Goal: Information Seeking & Learning: Learn about a topic

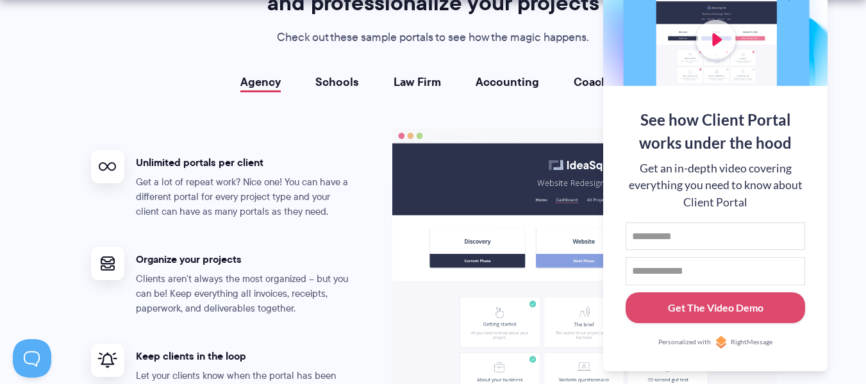
scroll to position [2359, 0]
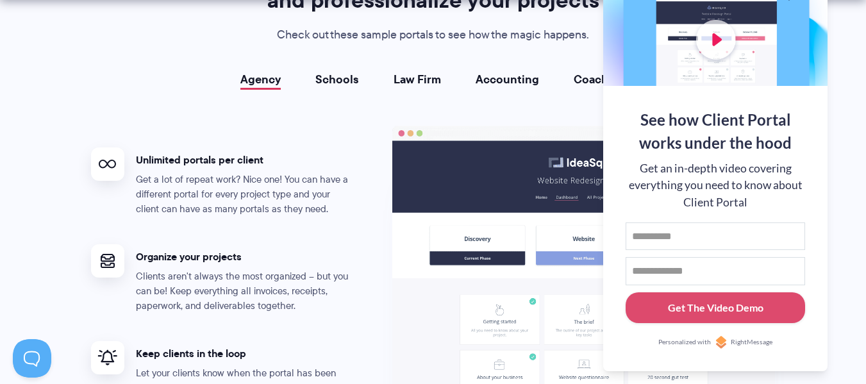
click at [838, 226] on section "Portals for your clients that look great, run smoothly, and professionalize you…" at bounding box center [433, 240] width 866 height 697
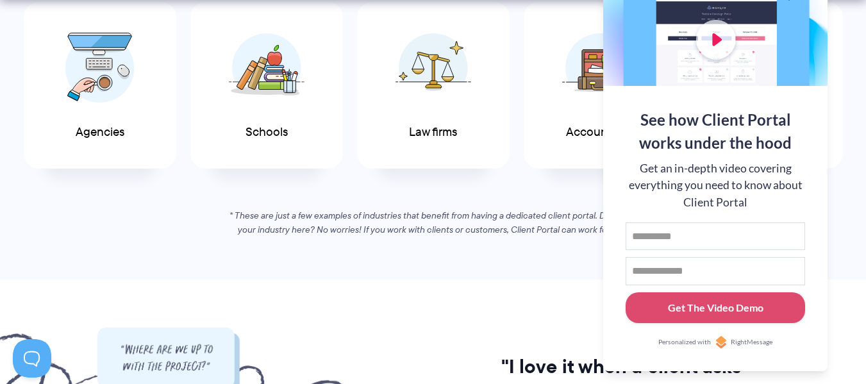
scroll to position [2252, 0]
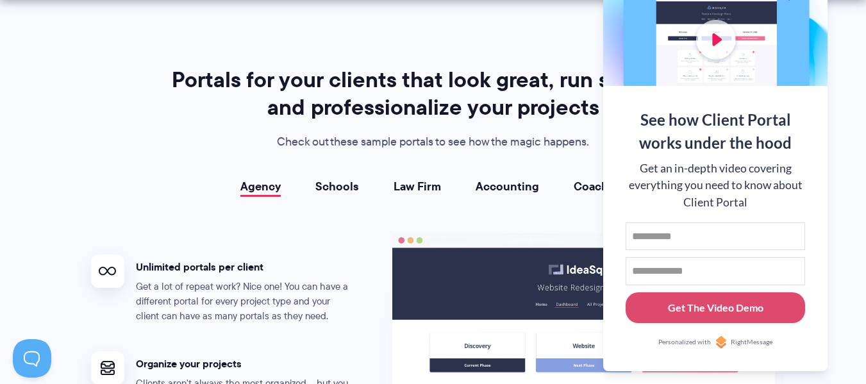
click at [863, 174] on section "Portals for your clients that look great, run smoothly, and professionalize you…" at bounding box center [433, 347] width 866 height 697
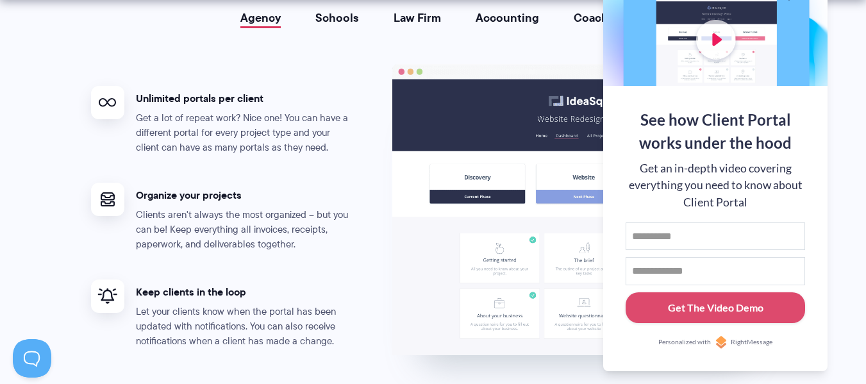
scroll to position [2421, 0]
drag, startPoint x: 661, startPoint y: 87, endPoint x: 847, endPoint y: 244, distance: 242.9
click at [847, 244] on section "Portals for your clients that look great, run smoothly, and professionalize you…" at bounding box center [433, 178] width 866 height 697
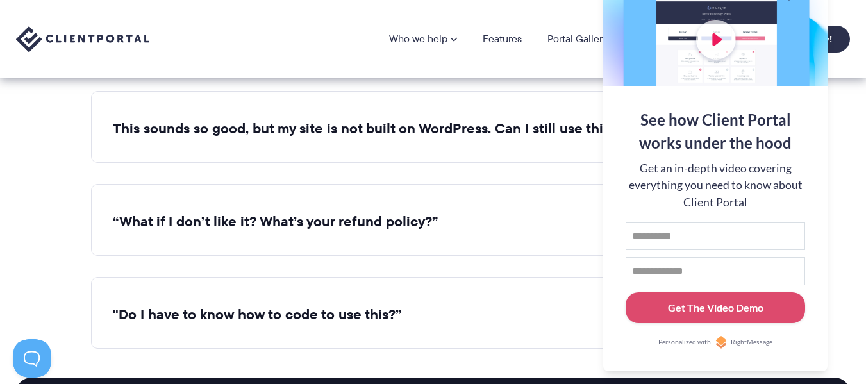
scroll to position [4771, 0]
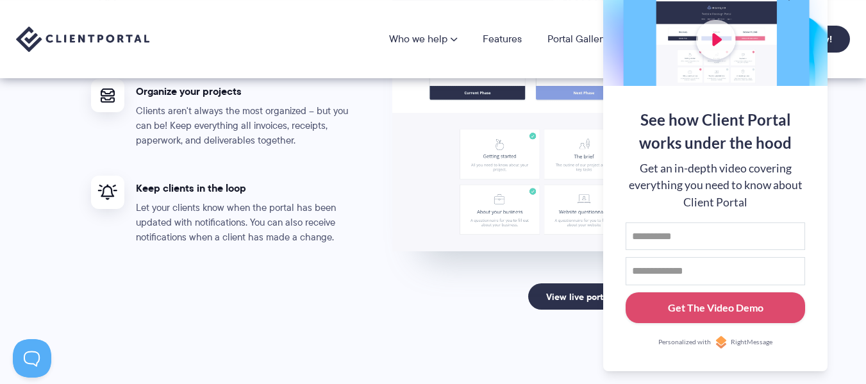
scroll to position [2444, 0]
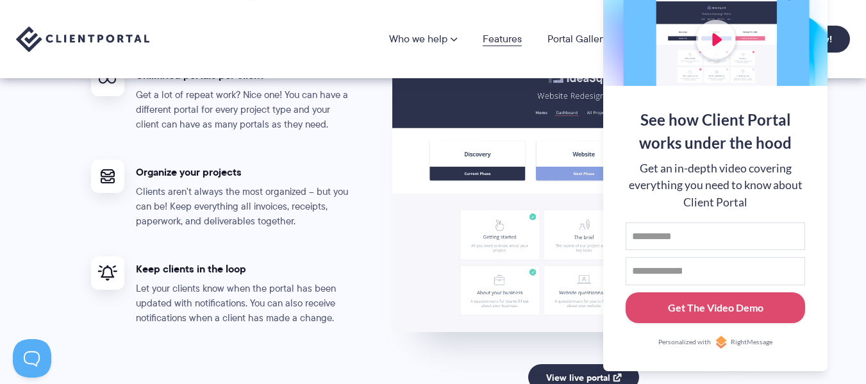
click at [508, 39] on link "Features" at bounding box center [502, 39] width 39 height 10
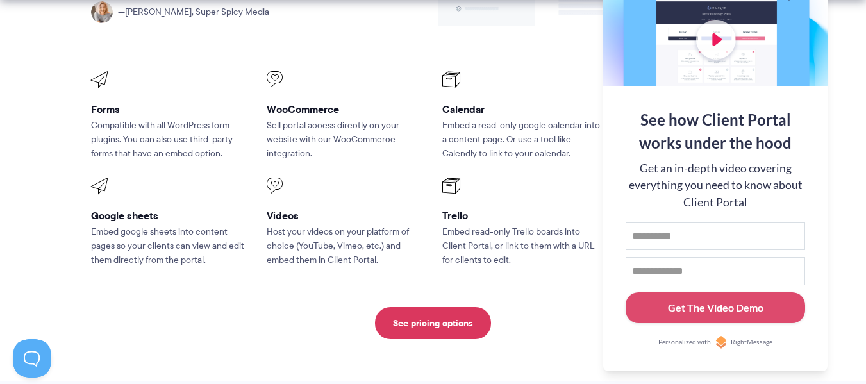
scroll to position [1769, 0]
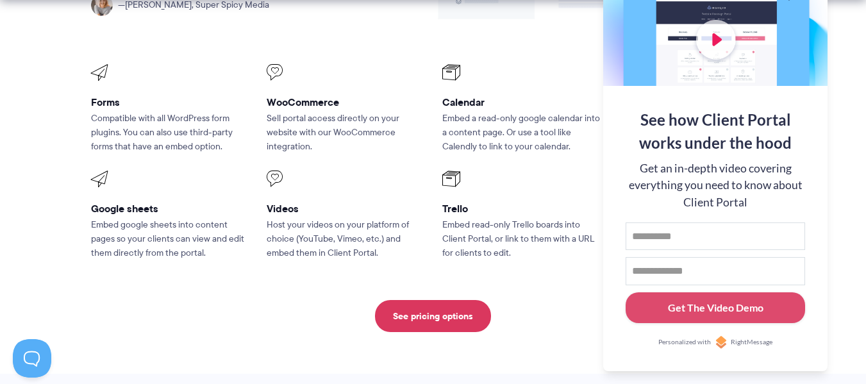
click at [854, 189] on section "Compatibility Compatible with the tools you already use, from spreadsheets vide…" at bounding box center [433, 45] width 866 height 656
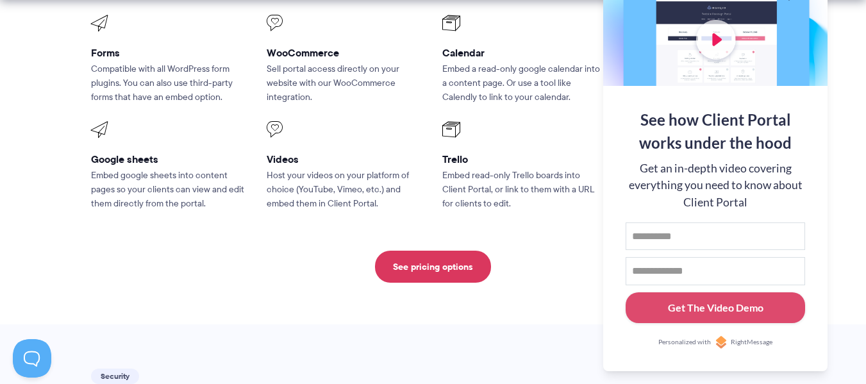
scroll to position [1819, 0]
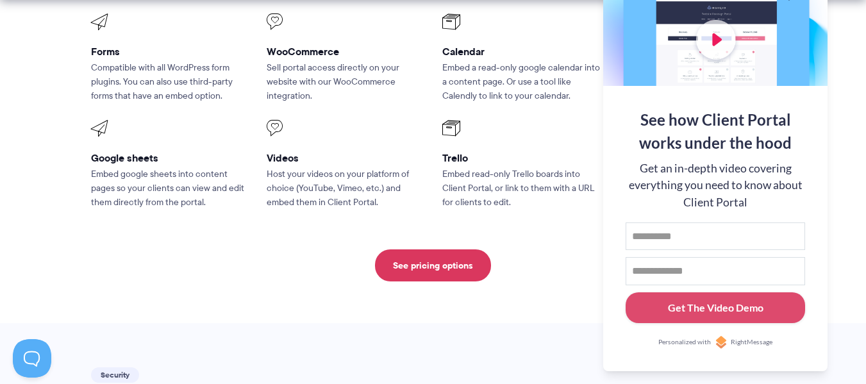
drag, startPoint x: 762, startPoint y: 46, endPoint x: 846, endPoint y: 41, distance: 84.1
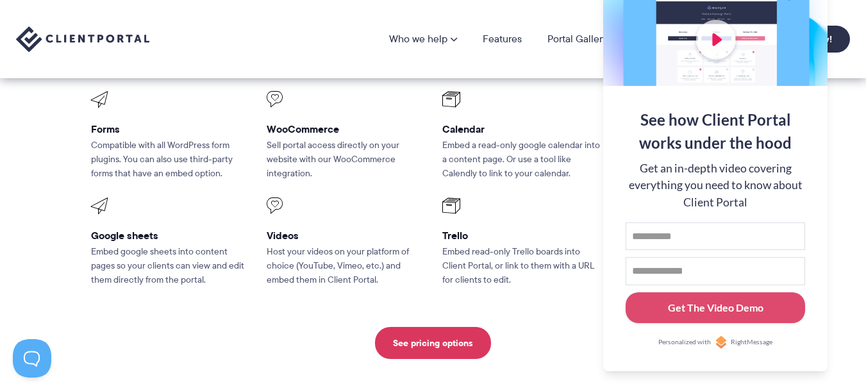
scroll to position [1735, 0]
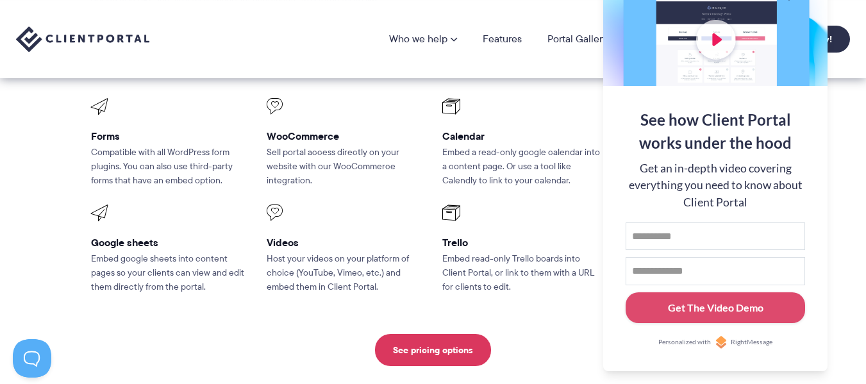
click at [835, 151] on section "Compatibility Compatible with the tools you already use, from spreadsheets vide…" at bounding box center [433, 79] width 866 height 656
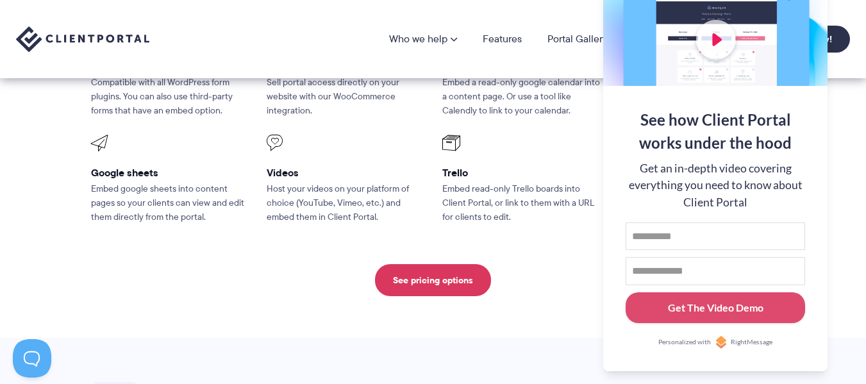
scroll to position [1753, 0]
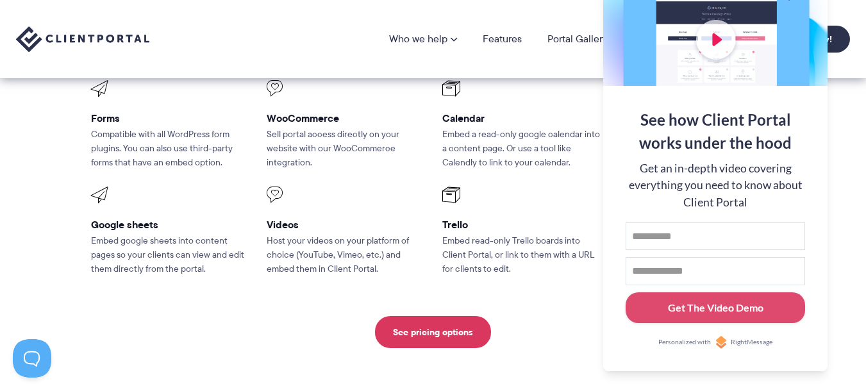
click at [583, 30] on nav "Who we help Who we help View pricing Agencies See how Client Portal can help gi…" at bounding box center [619, 39] width 461 height 27
click at [584, 34] on link "Portal Gallery" at bounding box center [577, 39] width 60 height 10
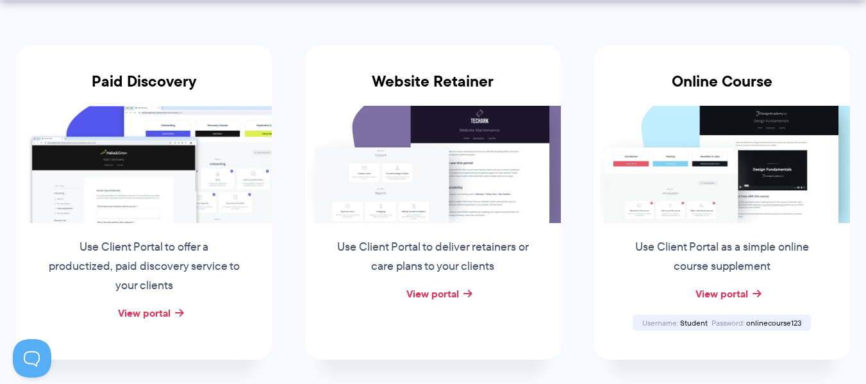
scroll to position [251, 0]
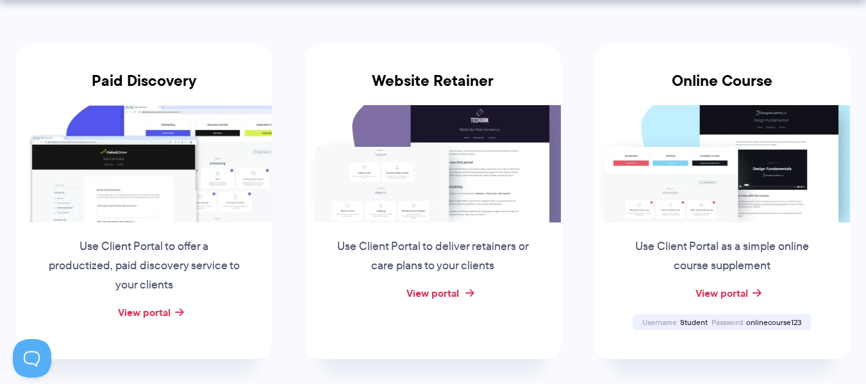
click at [444, 299] on link "View portal" at bounding box center [432, 292] width 53 height 15
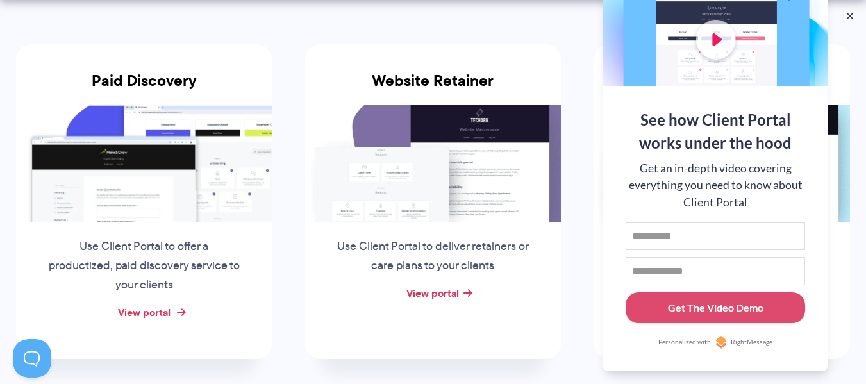
click at [156, 319] on link "View portal" at bounding box center [144, 311] width 53 height 15
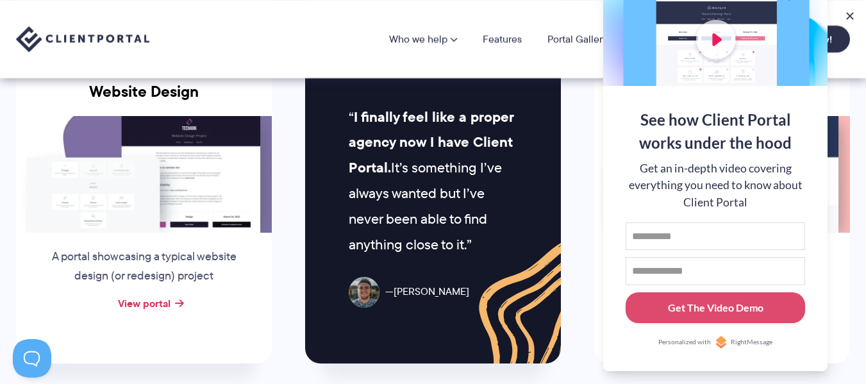
scroll to position [602, 0]
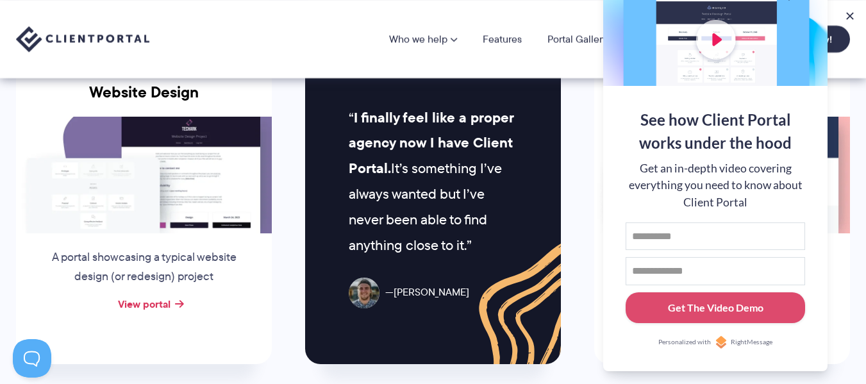
click at [172, 302] on div "View portal" at bounding box center [144, 304] width 256 height 19
click at [158, 300] on link "View portal" at bounding box center [144, 303] width 53 height 15
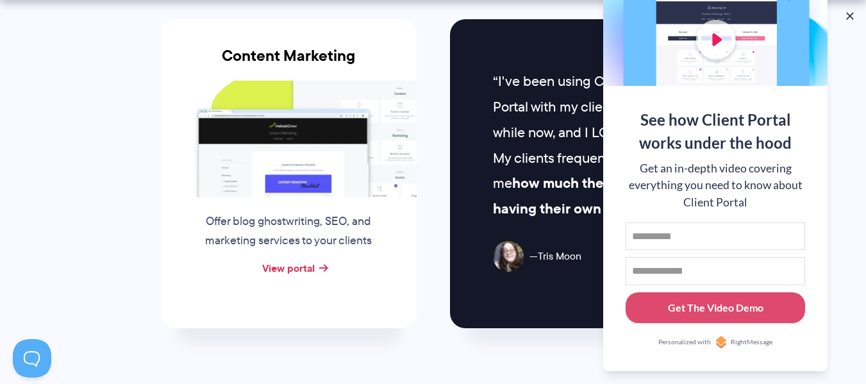
scroll to position [1360, 0]
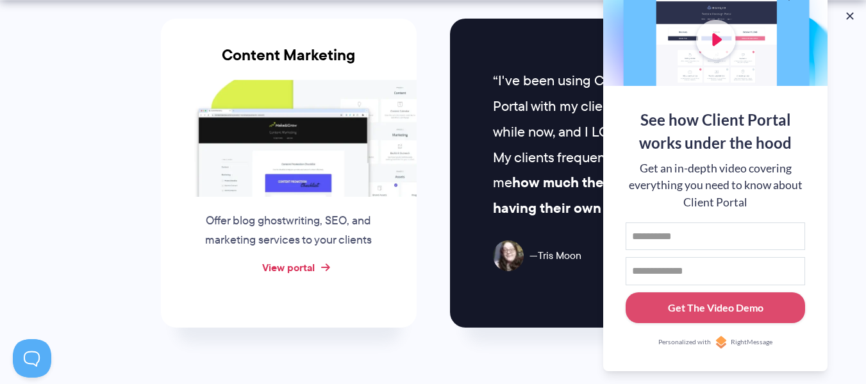
click at [315, 264] on link "View portal" at bounding box center [288, 267] width 53 height 15
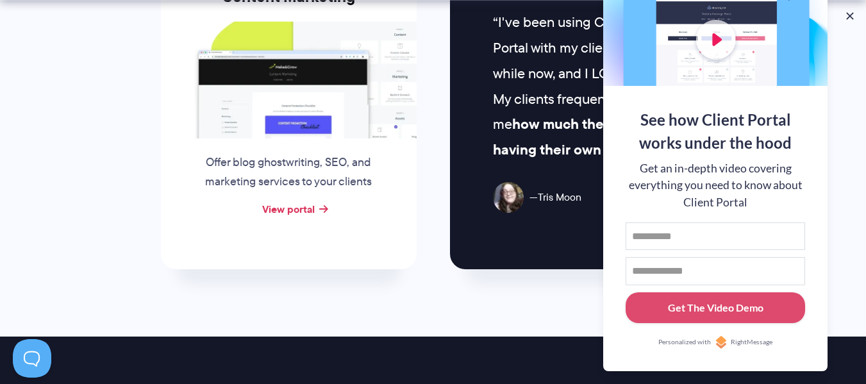
scroll to position [1419, 0]
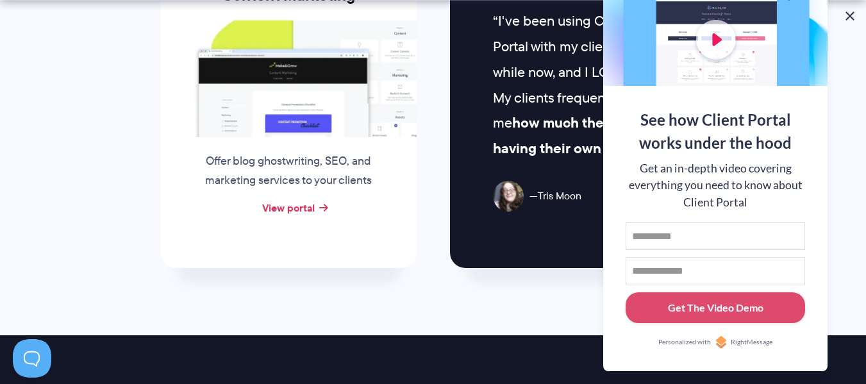
click at [848, 16] on button at bounding box center [849, 15] width 15 height 15
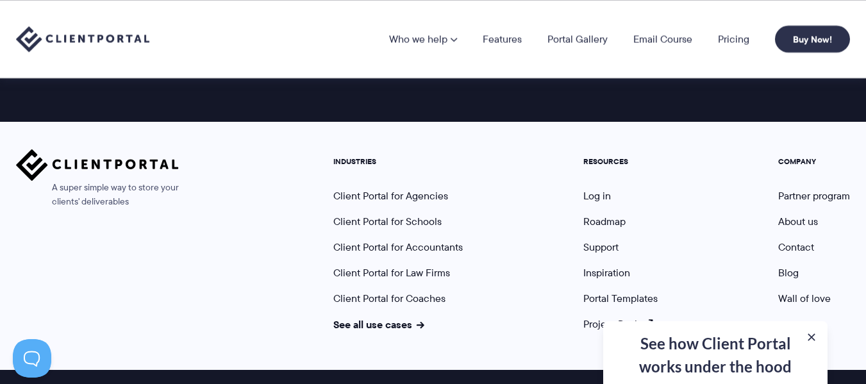
scroll to position [2035, 0]
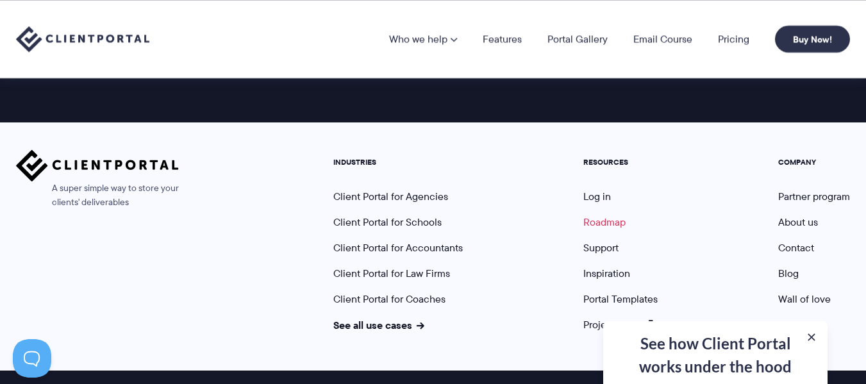
click at [613, 222] on link "Roadmap" at bounding box center [604, 222] width 42 height 15
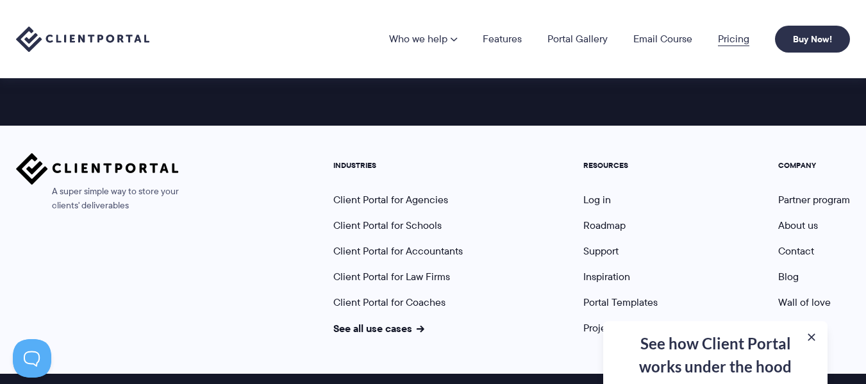
click at [718, 40] on link "Pricing" at bounding box center [733, 39] width 31 height 10
click at [734, 35] on link "Pricing" at bounding box center [733, 39] width 31 height 10
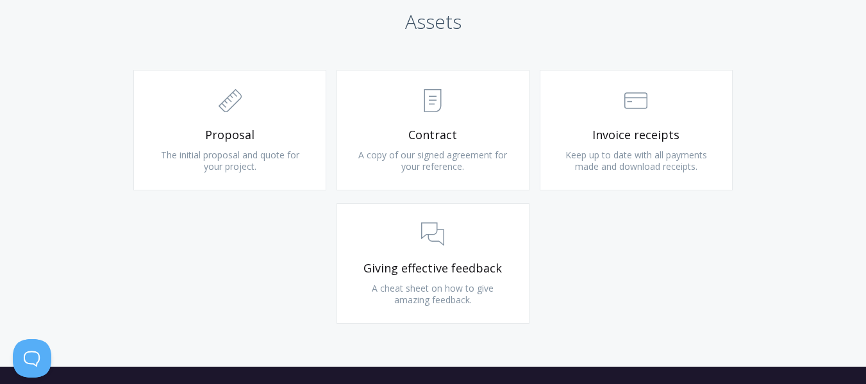
scroll to position [1382, 0]
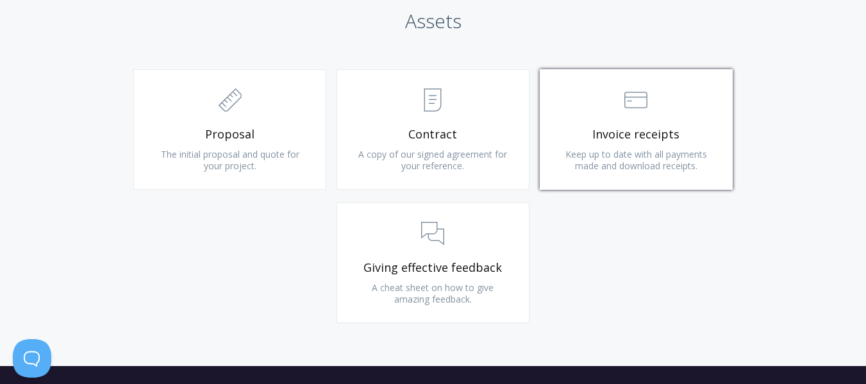
click at [656, 122] on link ".st0{fill:none;stroke:#000000;stroke-width:2;stroke-miterlimit:10;} Financial I…" at bounding box center [636, 129] width 193 height 120
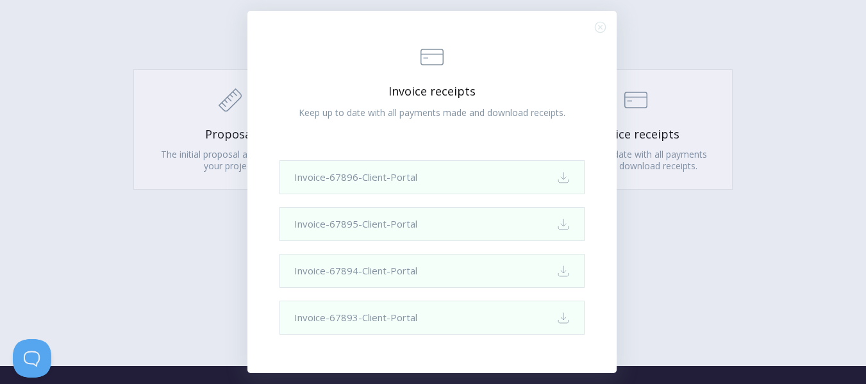
click at [601, 28] on line "Close (Press escape to close)" at bounding box center [600, 27] width 4 height 4
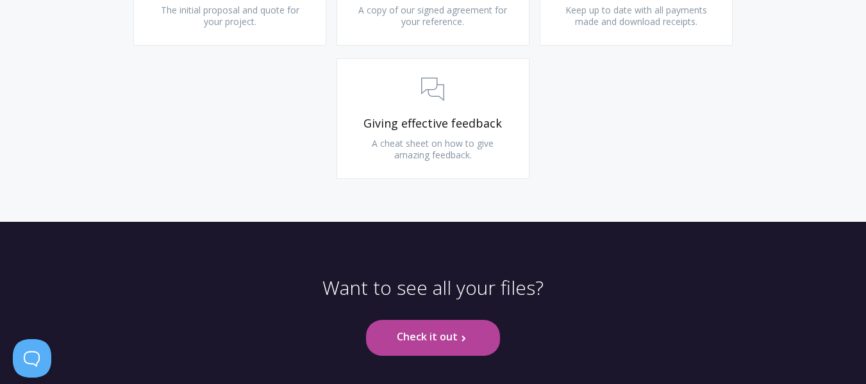
scroll to position [1585, 0]
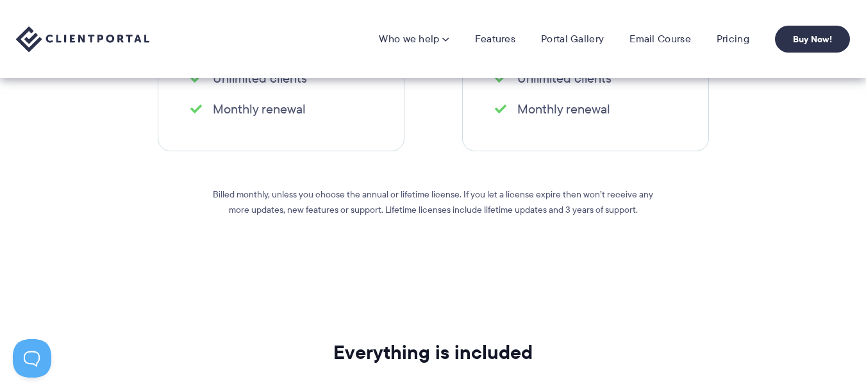
scroll to position [518, 0]
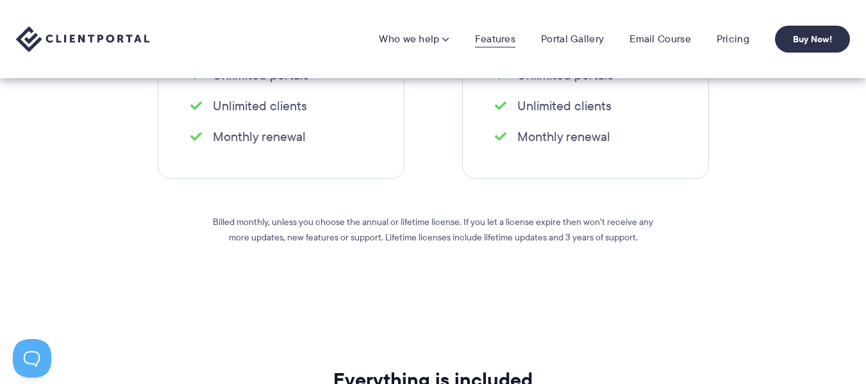
click at [491, 42] on link "Features" at bounding box center [495, 39] width 40 height 13
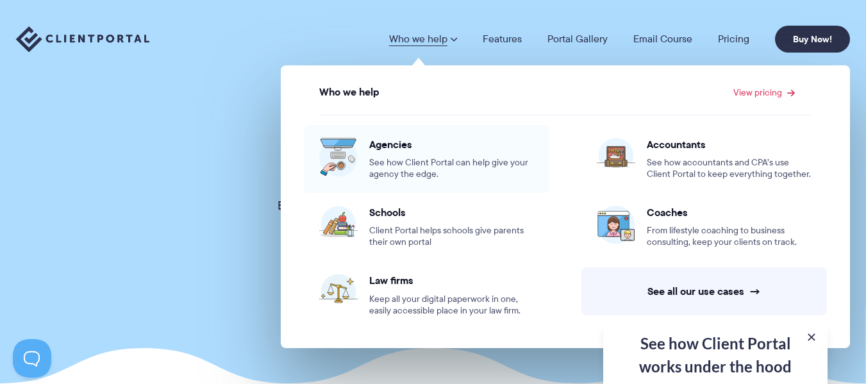
click at [407, 160] on span "See how Client Portal can help give your agency the edge." at bounding box center [451, 168] width 165 height 23
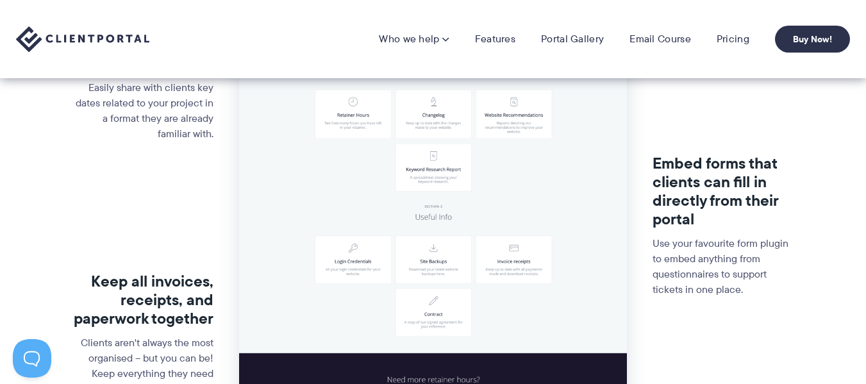
scroll to position [458, 0]
